Goal: Transaction & Acquisition: Purchase product/service

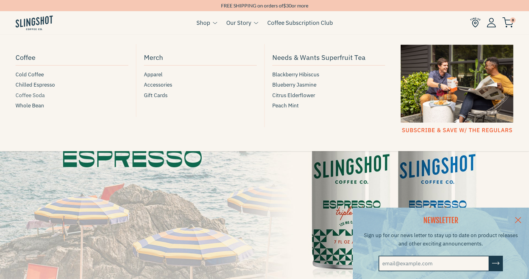
click at [34, 95] on span "Coffee Soda" at bounding box center [30, 95] width 29 height 8
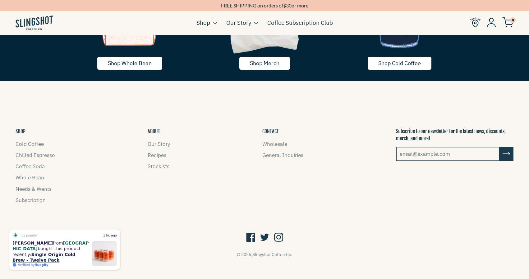
scroll to position [1296, 0]
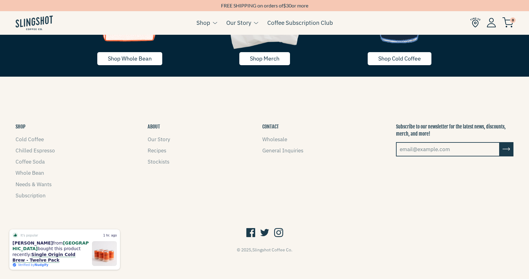
click at [19, 127] on button "SHOP" at bounding box center [21, 126] width 10 height 7
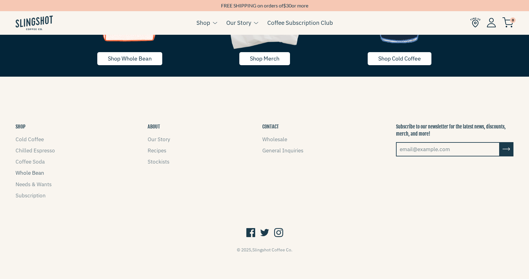
click at [29, 174] on link "Whole Bean" at bounding box center [30, 173] width 29 height 7
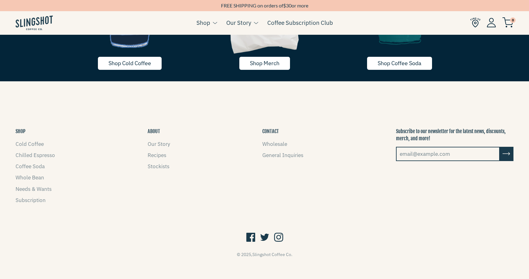
scroll to position [1024, 0]
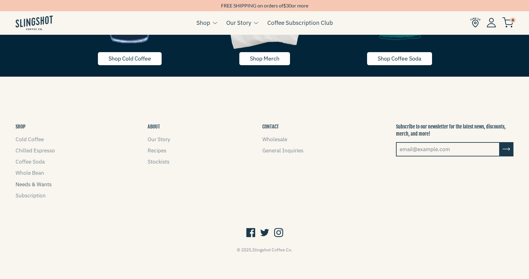
click at [32, 185] on link "Needs & Wants" at bounding box center [34, 184] width 36 height 7
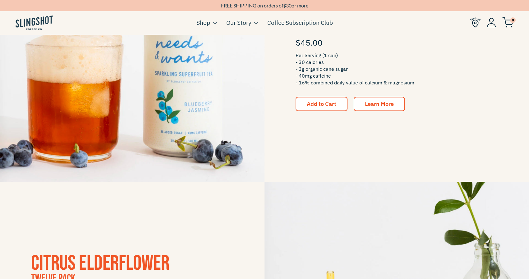
scroll to position [485, 0]
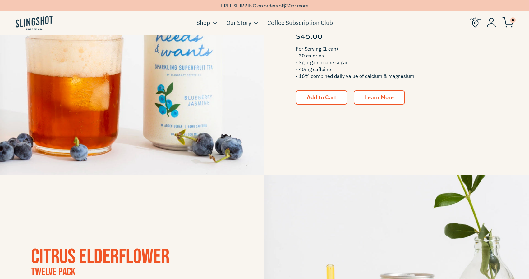
click at [383, 100] on span "Learn More" at bounding box center [379, 97] width 29 height 7
